Goal: Information Seeking & Learning: Learn about a topic

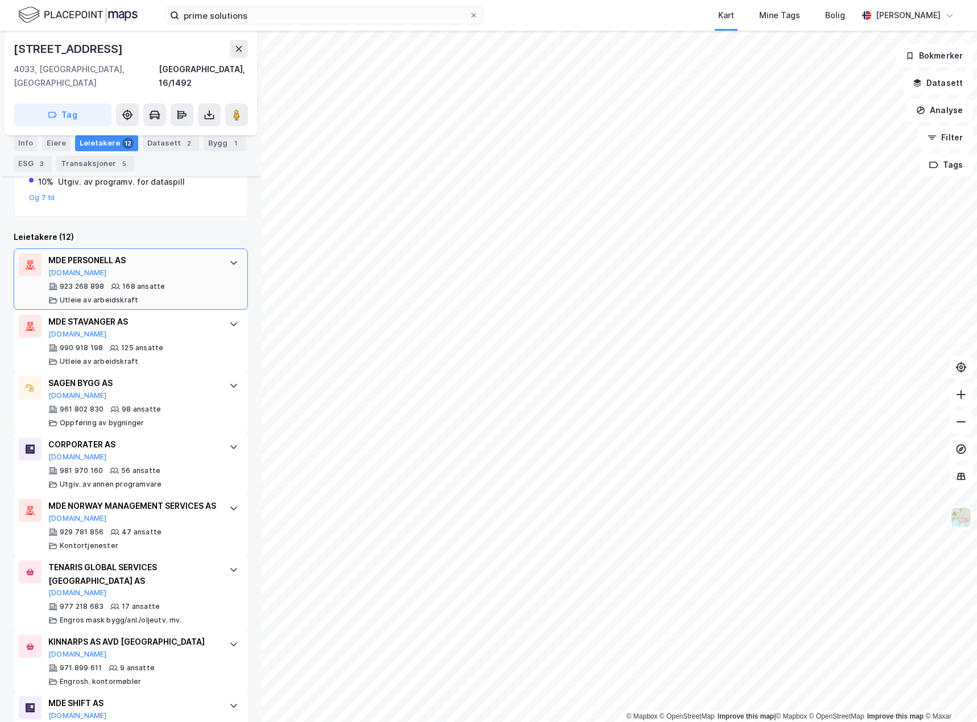
scroll to position [341, 0]
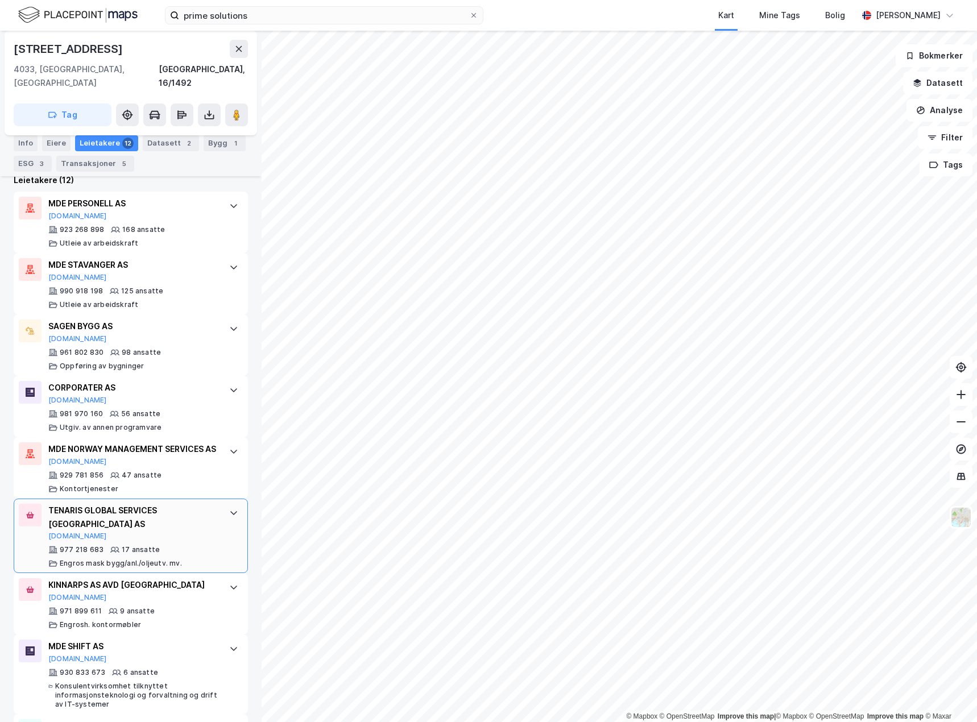
click at [192, 529] on div "TENARIS GLOBAL SERVICES [GEOGRAPHIC_DATA] AS [DOMAIN_NAME] 977 218 683 17 ansat…" at bounding box center [132, 536] width 169 height 65
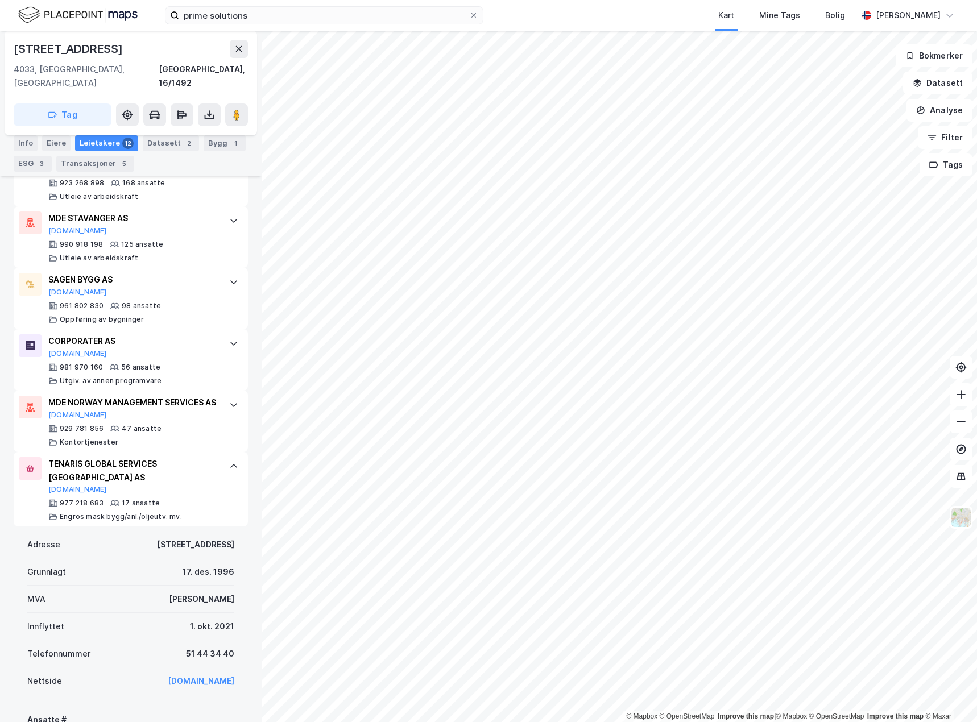
scroll to position [317, 0]
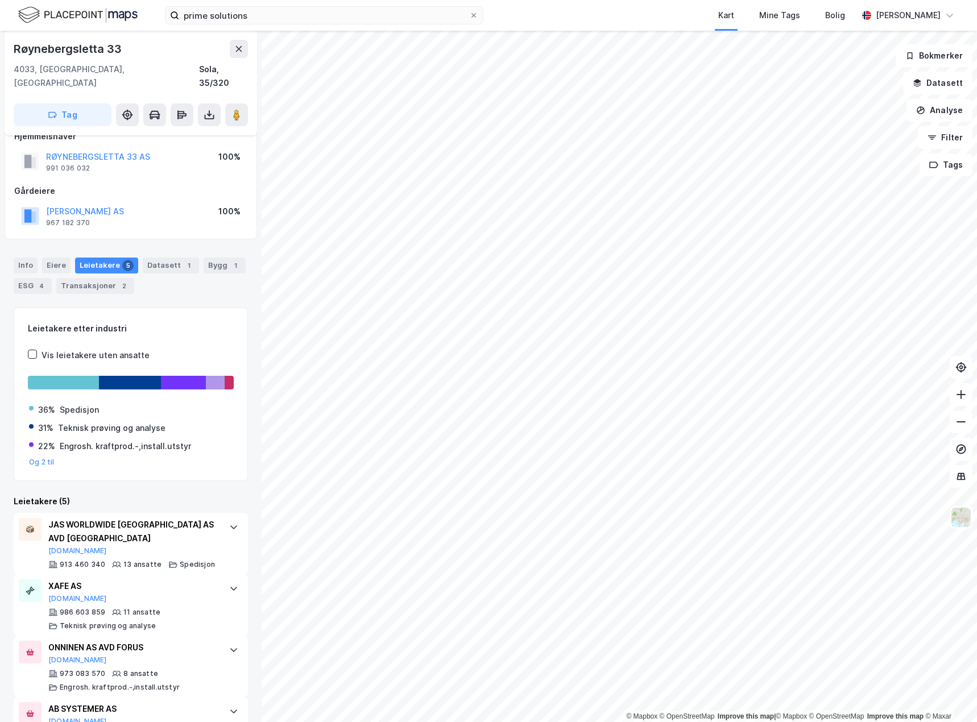
scroll to position [4, 0]
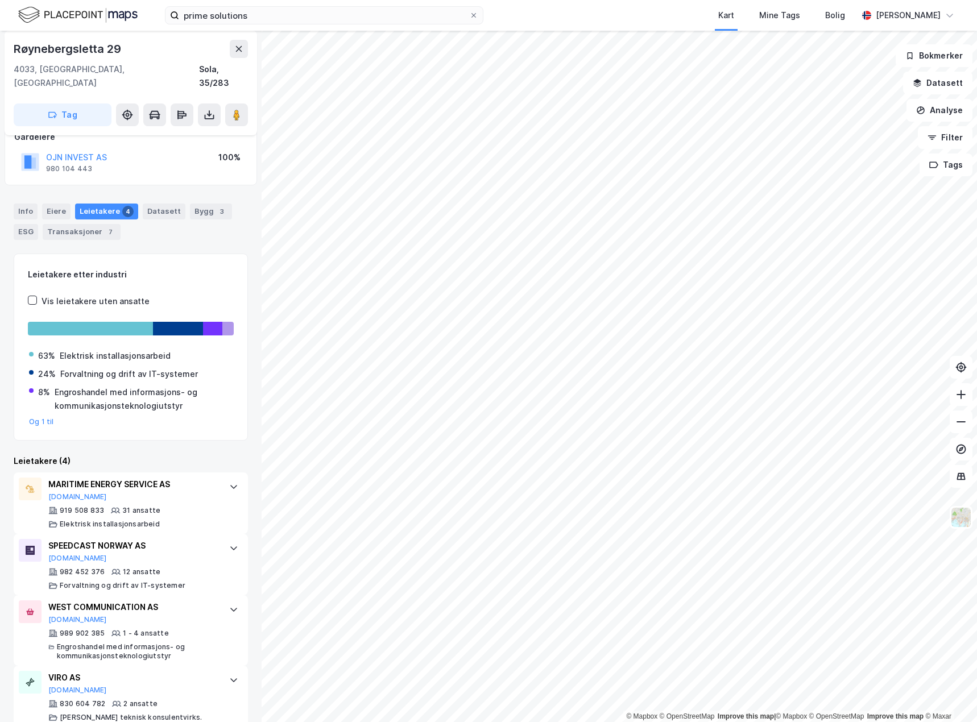
scroll to position [79, 0]
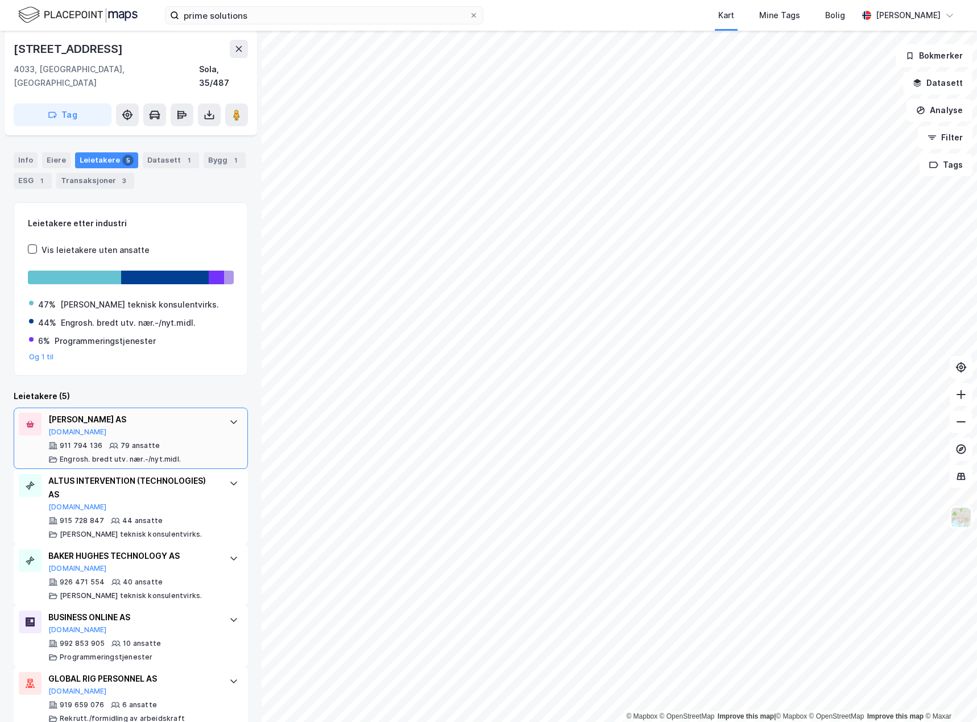
scroll to position [131, 0]
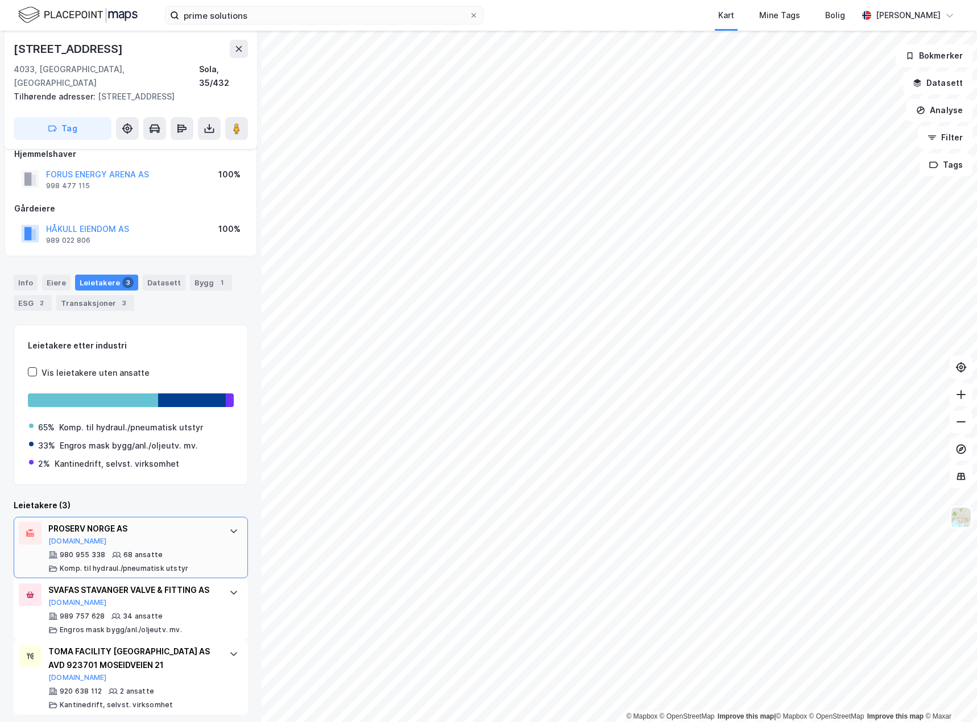
scroll to position [22, 0]
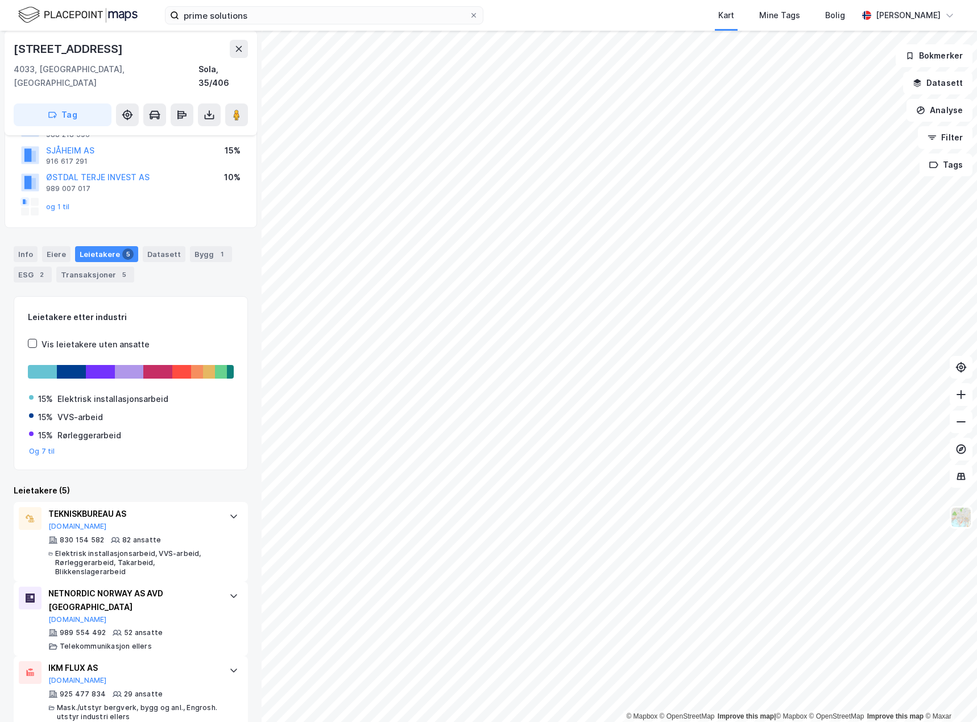
scroll to position [114, 0]
